Goal: Check status: Check status

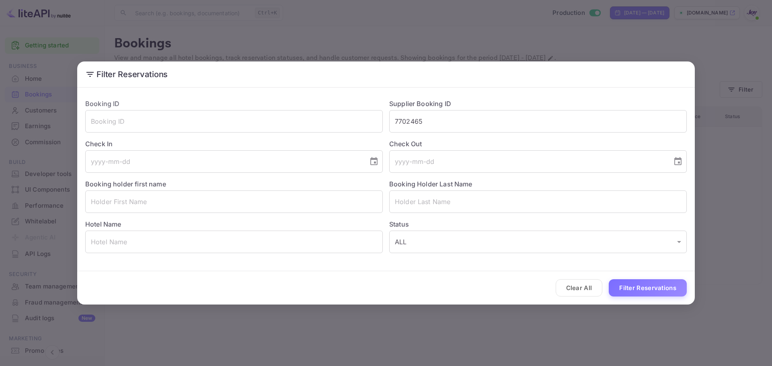
click at [213, 328] on div "Filter Reservations Booking ID ​ Supplier Booking ID 7702465 ​ Check In ​ Check…" at bounding box center [386, 183] width 772 height 366
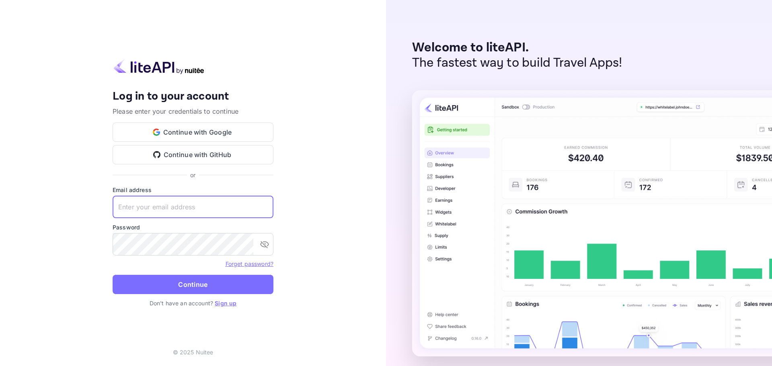
click at [163, 207] on input "text" at bounding box center [193, 207] width 161 height 23
paste input "[EMAIL_ADDRESS][DOMAIN_NAME]"
type input "[EMAIL_ADDRESS][DOMAIN_NAME]"
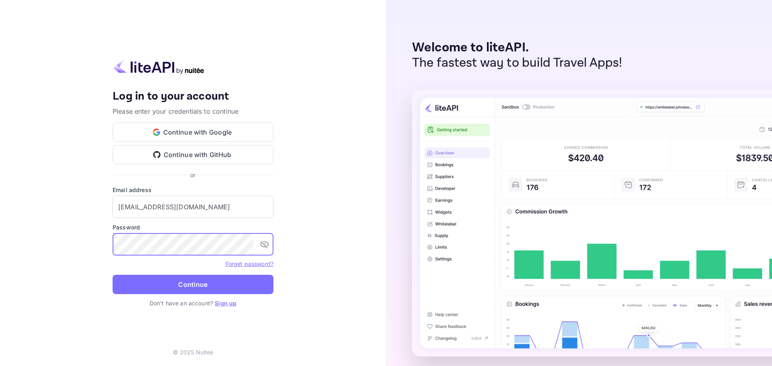
drag, startPoint x: 196, startPoint y: 287, endPoint x: 192, endPoint y: 284, distance: 4.3
click at [195, 286] on button "Continue" at bounding box center [193, 284] width 161 height 19
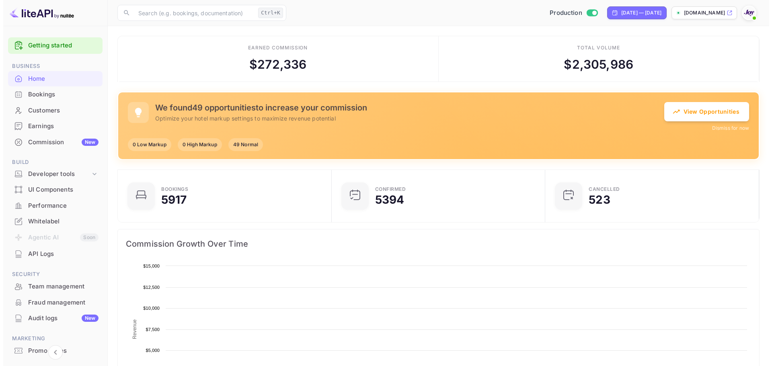
scroll to position [6, 6]
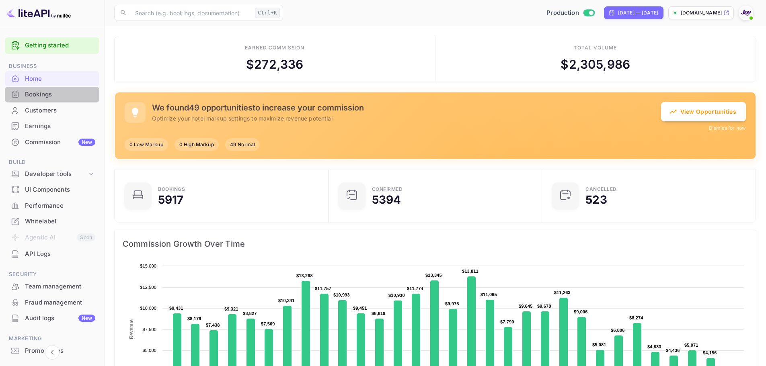
click at [56, 95] on div "Bookings" at bounding box center [60, 94] width 70 height 9
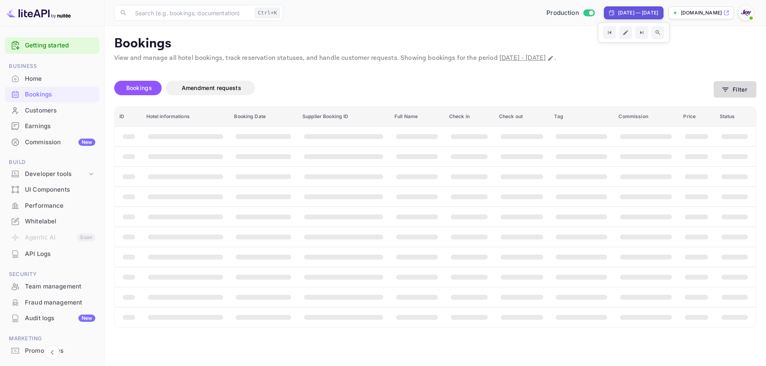
click at [734, 90] on button "Filter" at bounding box center [734, 89] width 43 height 16
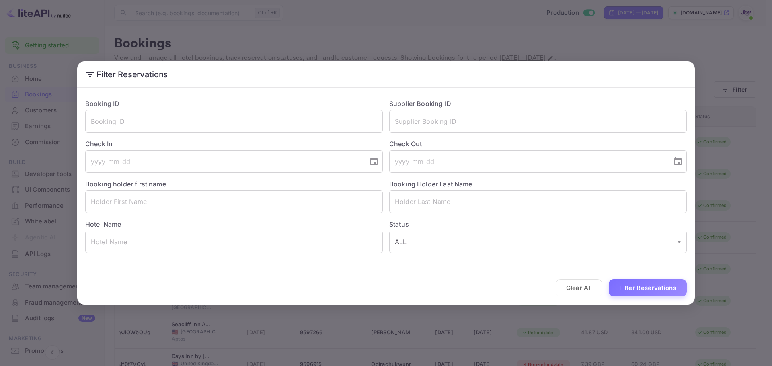
click at [408, 136] on div "Check Out ​" at bounding box center [535, 153] width 304 height 40
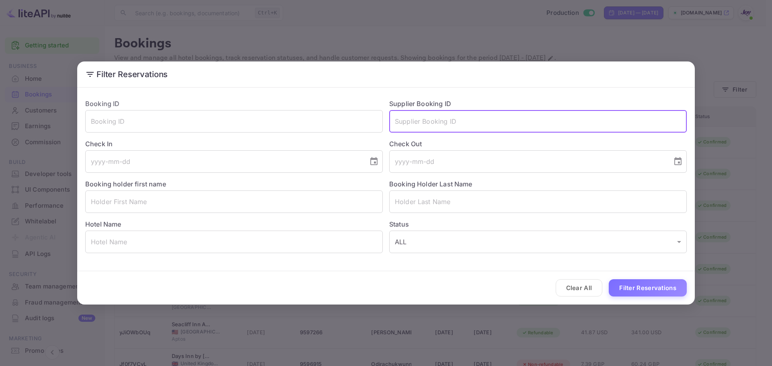
click at [421, 120] on input "text" at bounding box center [537, 121] width 297 height 23
click at [422, 120] on input "text" at bounding box center [537, 121] width 297 height 23
paste input "9369469"
type input "9369469"
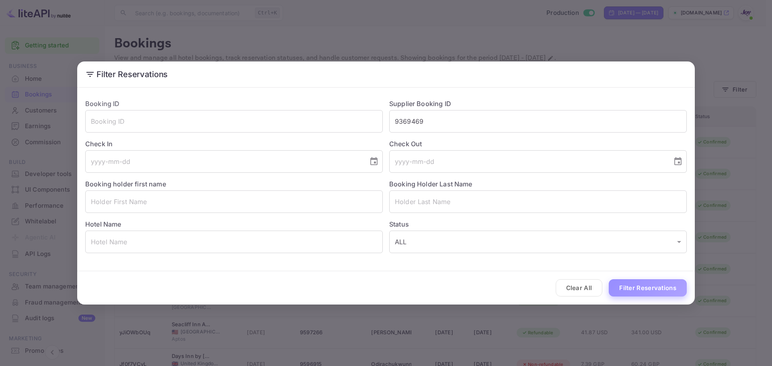
click at [627, 282] on button "Filter Reservations" at bounding box center [648, 287] width 78 height 17
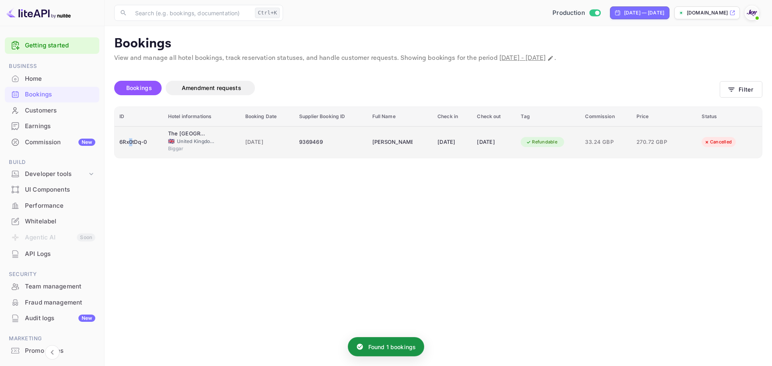
click at [131, 148] on div "6Rx0tDq-0" at bounding box center [138, 142] width 39 height 13
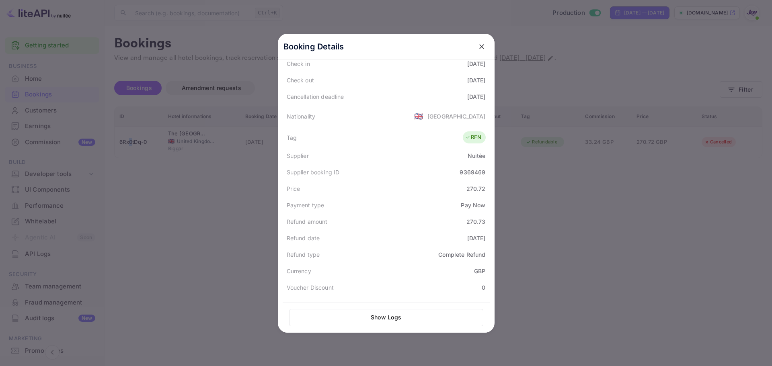
scroll to position [161, 0]
drag, startPoint x: 213, startPoint y: 220, endPoint x: 225, endPoint y: 209, distance: 16.8
click at [213, 220] on div at bounding box center [386, 183] width 772 height 366
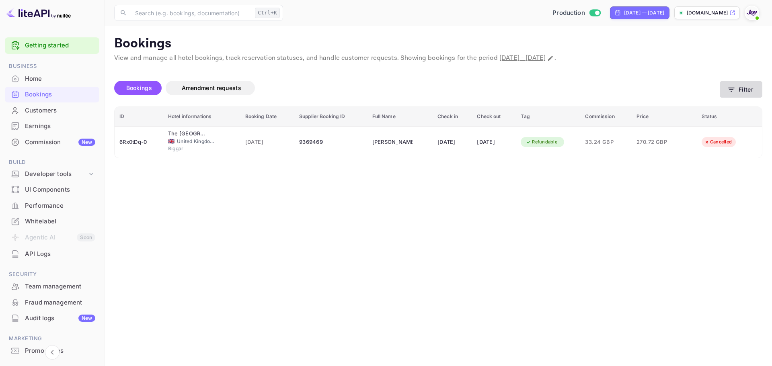
click at [753, 92] on button "Filter" at bounding box center [741, 89] width 43 height 16
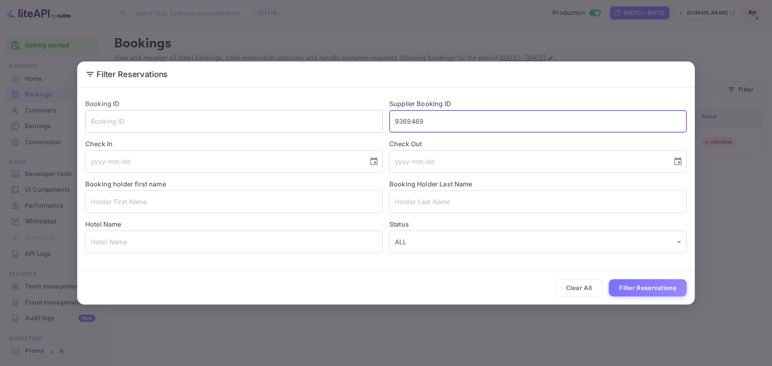
drag, startPoint x: 432, startPoint y: 123, endPoint x: 300, endPoint y: 123, distance: 131.4
click at [300, 123] on div "Booking ID ​ Supplier Booking ID 9369469 ​ Check In ​ Check Out ​ Booking holde…" at bounding box center [383, 172] width 608 height 161
paste input "265743"
type input "9265743"
click at [644, 289] on button "Filter Reservations" at bounding box center [648, 287] width 78 height 17
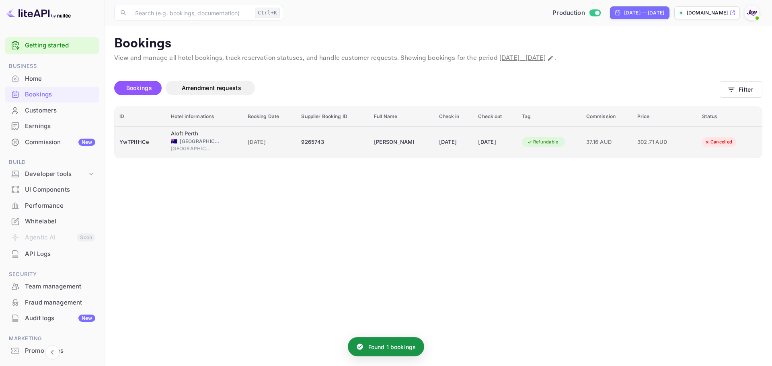
click at [216, 154] on div "[GEOGRAPHIC_DATA]" at bounding box center [204, 149] width 67 height 9
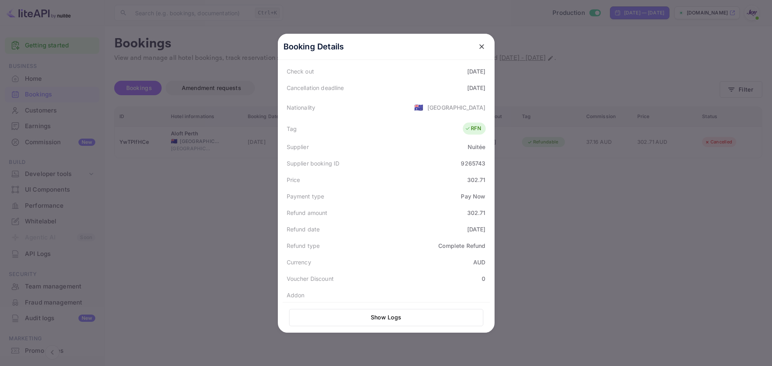
click at [615, 230] on div at bounding box center [386, 183] width 772 height 366
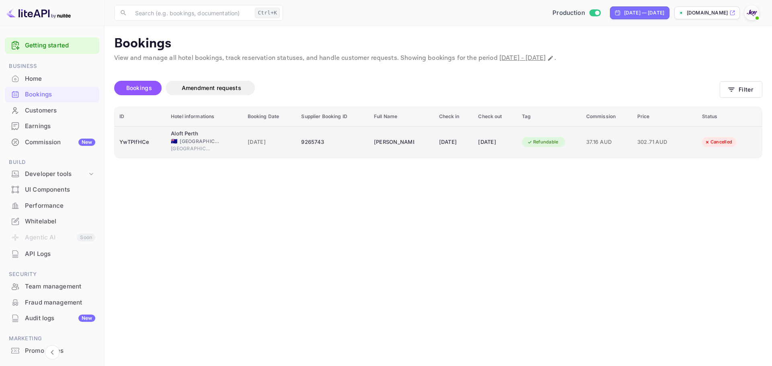
click at [134, 144] on div "YwTPIfHCe" at bounding box center [140, 142] width 42 height 13
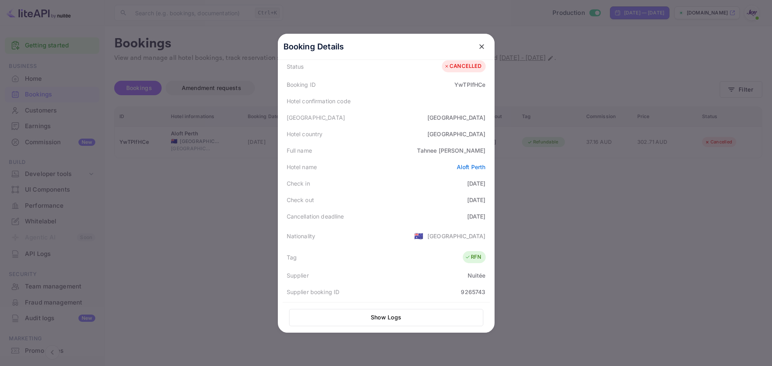
scroll to position [198, 0]
